Goal: Find specific page/section: Find specific page/section

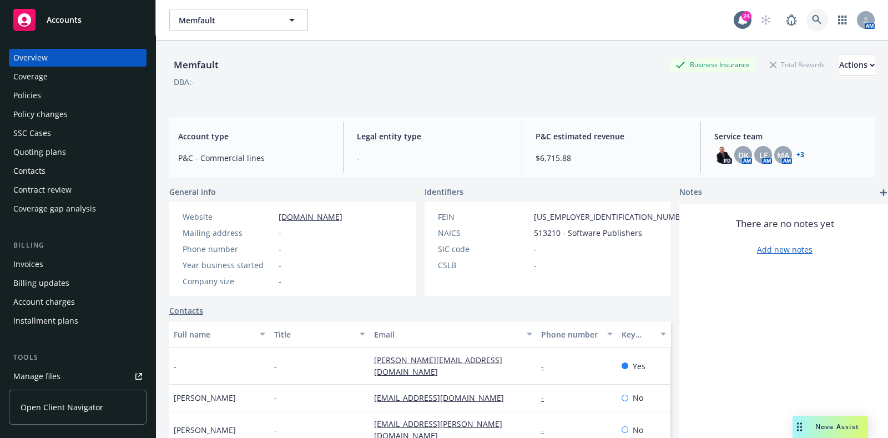
click at [812, 22] on icon at bounding box center [817, 20] width 10 height 10
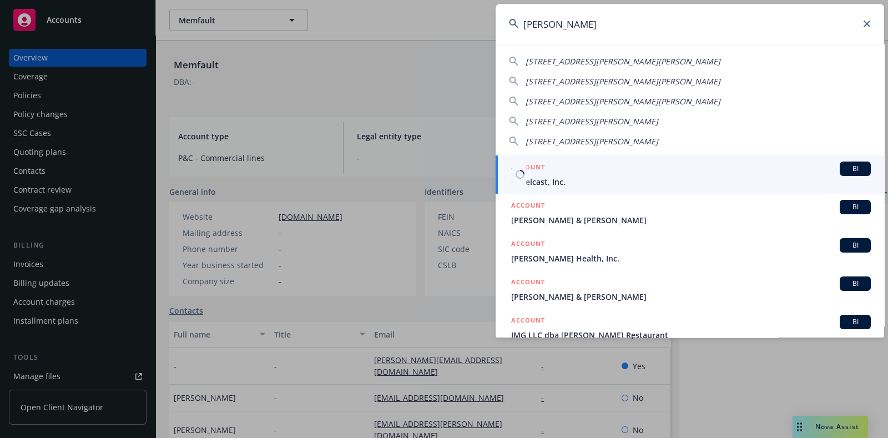
type input "[PERSON_NAME]"
click at [544, 166] on h5 "ACCOUNT" at bounding box center [528, 167] width 34 height 13
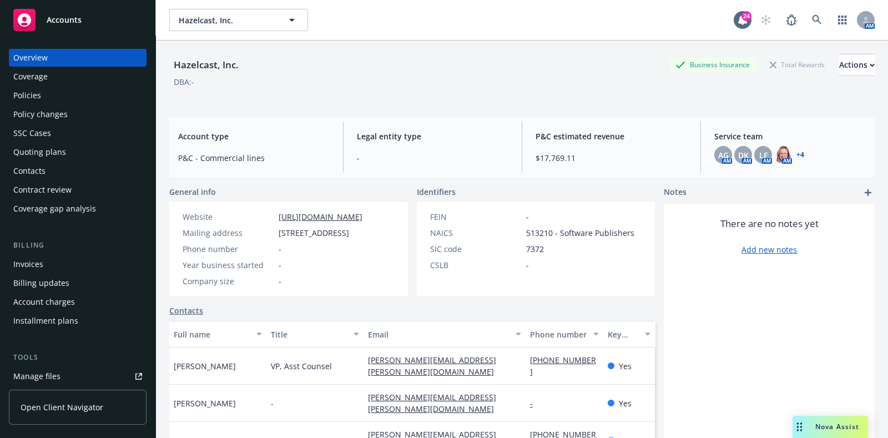
click at [69, 91] on div "Policies" at bounding box center [77, 96] width 129 height 18
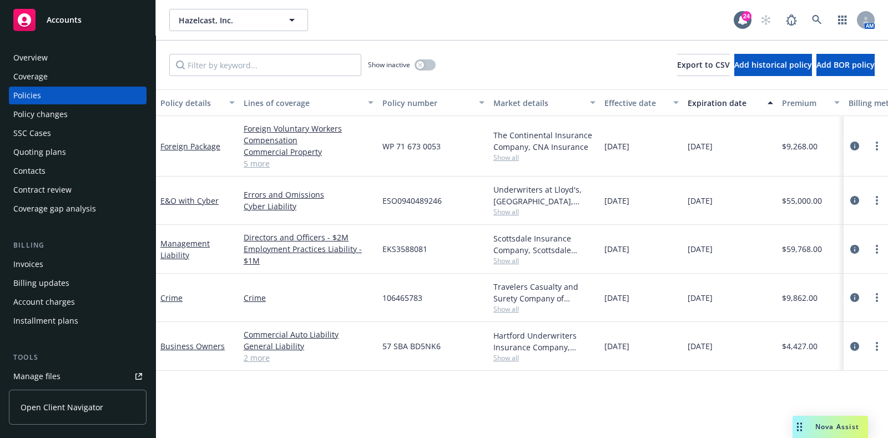
click at [46, 112] on div "Policy changes" at bounding box center [40, 114] width 54 height 18
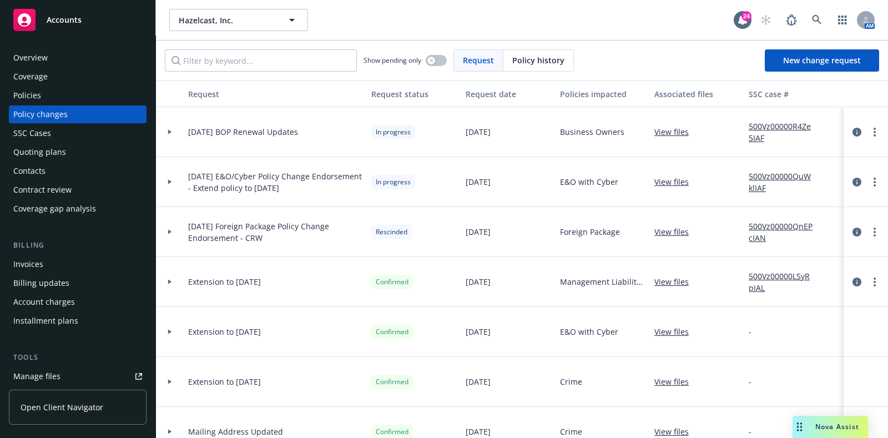
click at [50, 94] on div "Policies" at bounding box center [77, 96] width 129 height 18
